Goal: Transaction & Acquisition: Purchase product/service

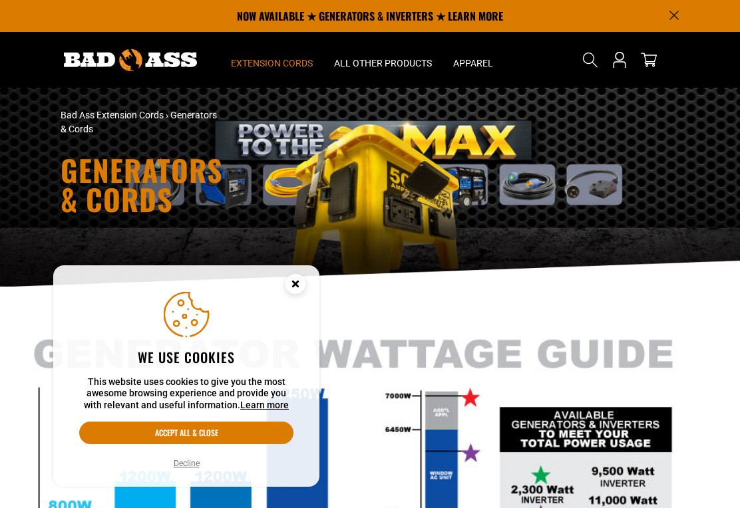
click at [294, 285] on circle "Cookie Consent" at bounding box center [295, 284] width 20 height 20
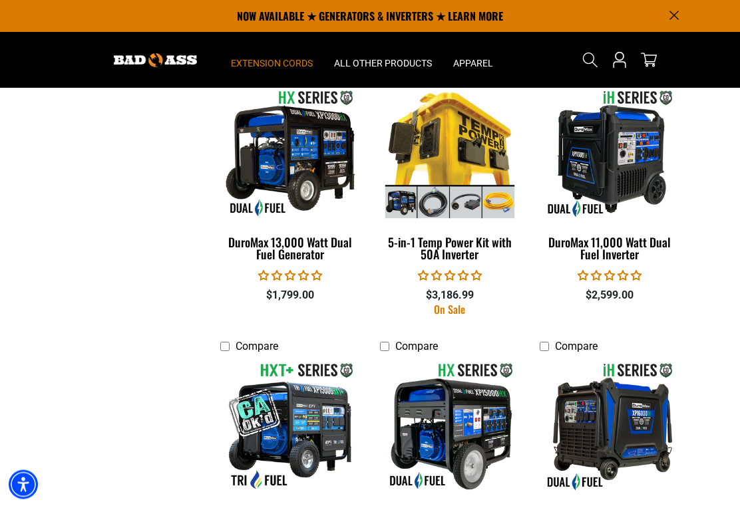
scroll to position [1864, 0]
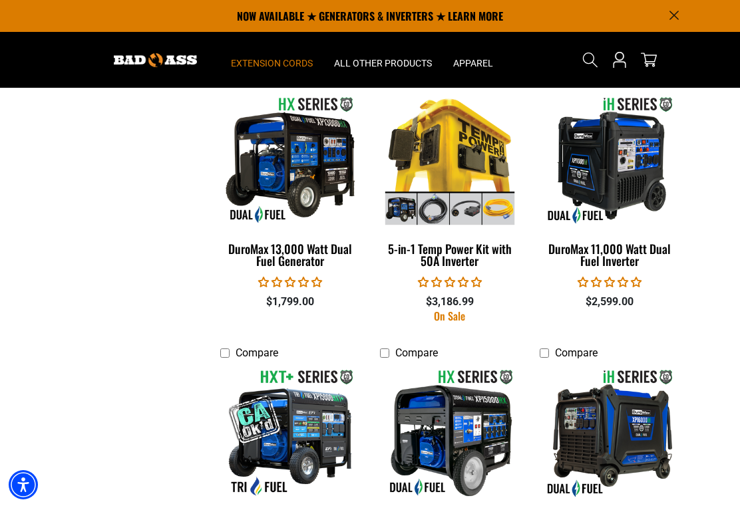
click at [622, 244] on div "DuroMax 11,000 Watt Dual Fuel Inverter" at bounding box center [609, 255] width 140 height 24
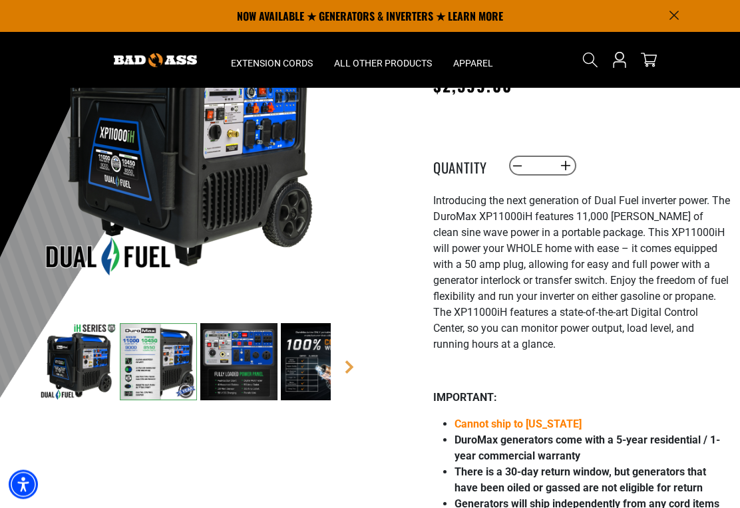
scroll to position [160, 0]
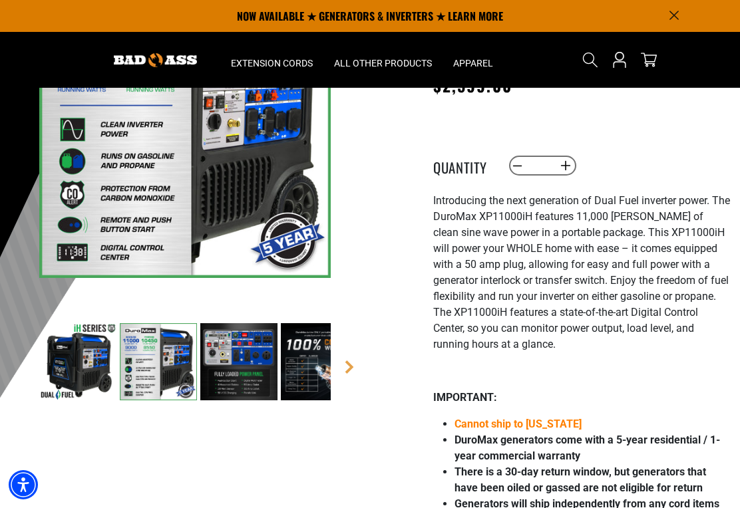
click at [203, 194] on img at bounding box center [184, 132] width 291 height 291
click at [174, 176] on img at bounding box center [184, 132] width 291 height 291
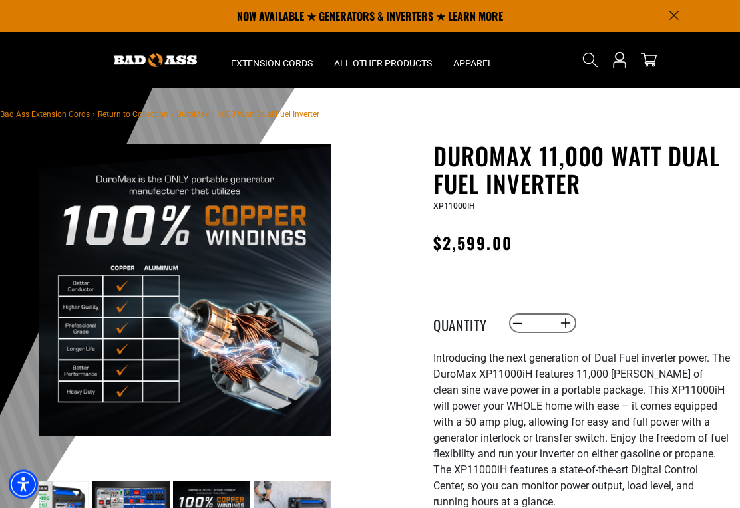
scroll to position [0, 0]
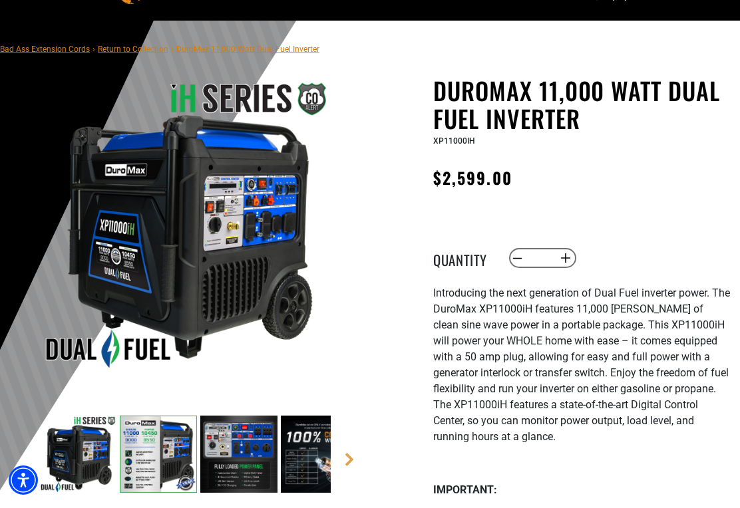
scroll to position [67, 0]
click at [348, 466] on link "Next" at bounding box center [349, 459] width 13 height 13
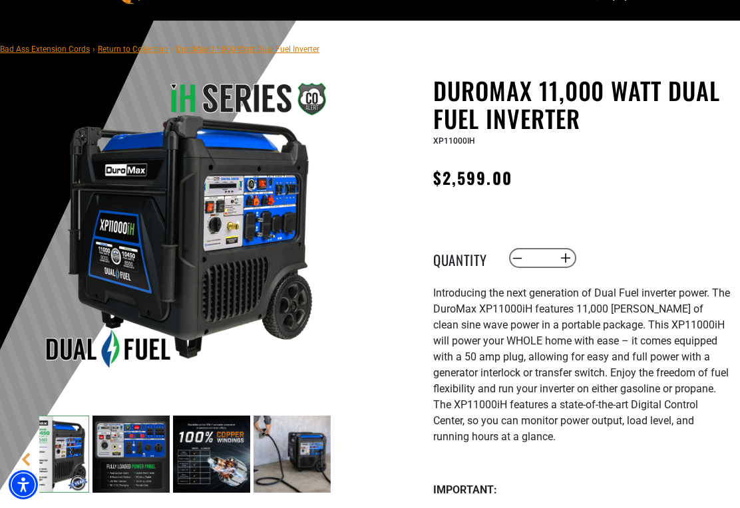
click at [39, 456] on img at bounding box center [50, 454] width 77 height 77
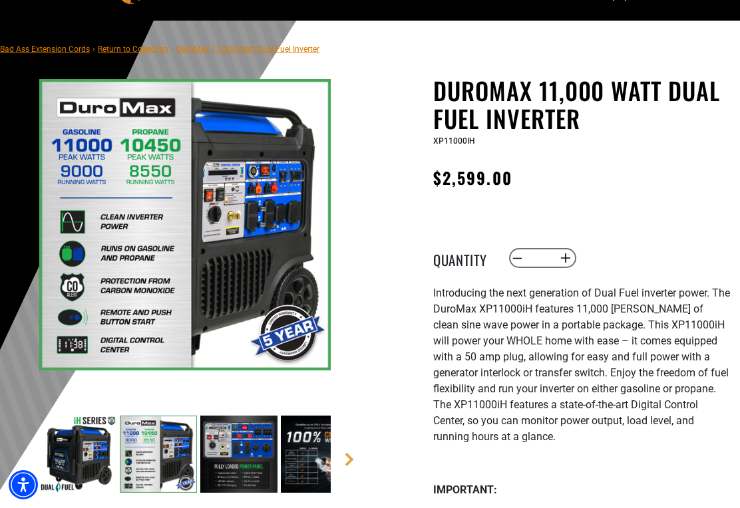
scroll to position [0, 0]
